Goal: Go to known website: Go to known website

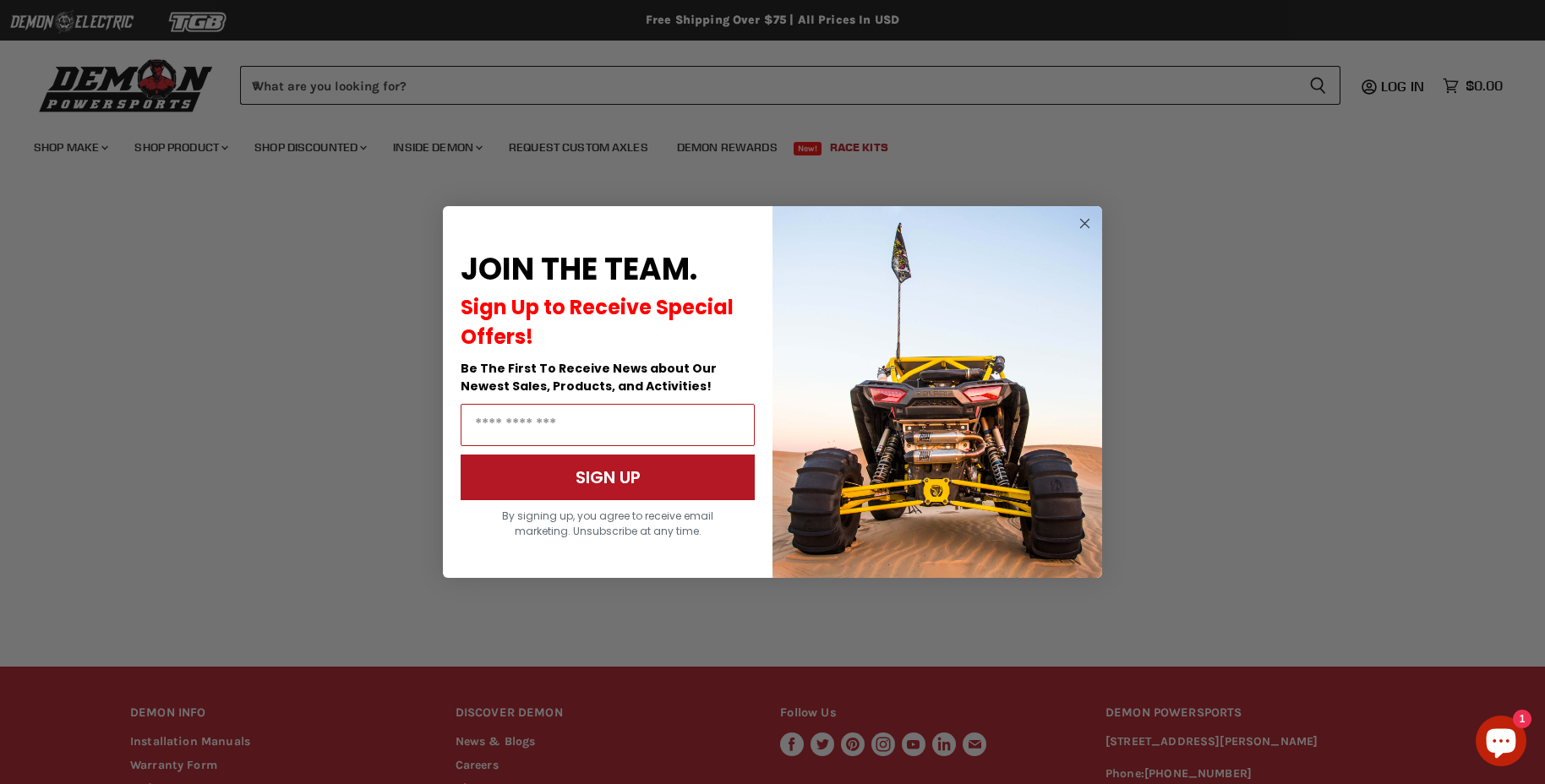
scroll to position [229, 0]
